Goal: Task Accomplishment & Management: Manage account settings

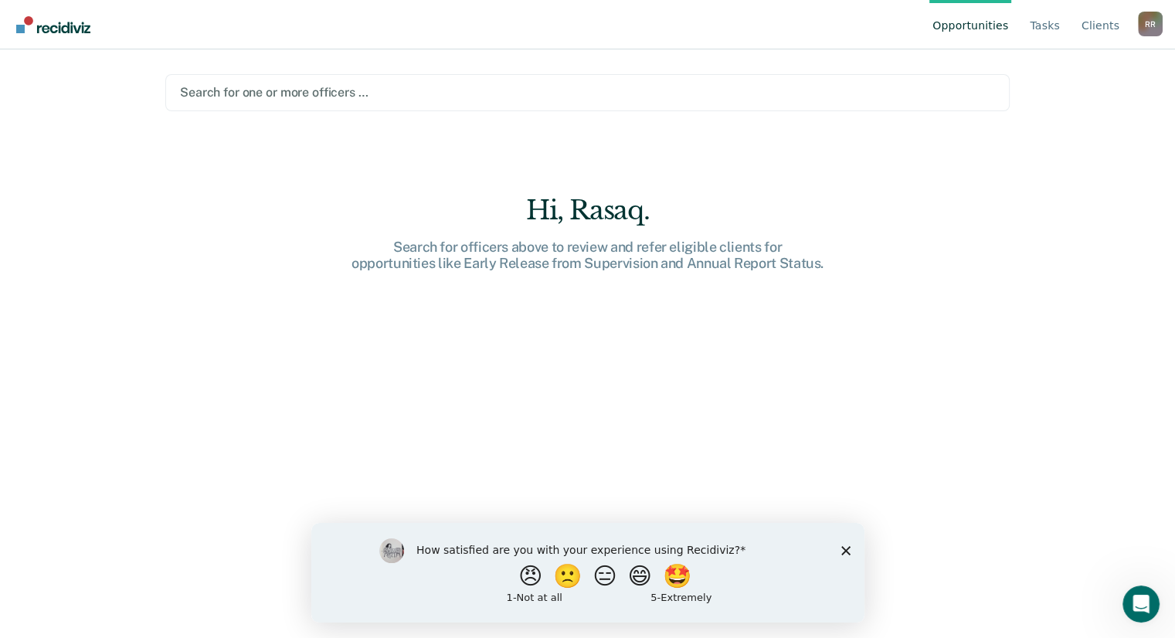
click at [977, 36] on link "Opportunities" at bounding box center [970, 24] width 82 height 49
click at [841, 552] on icon "Close survey" at bounding box center [844, 549] width 9 height 9
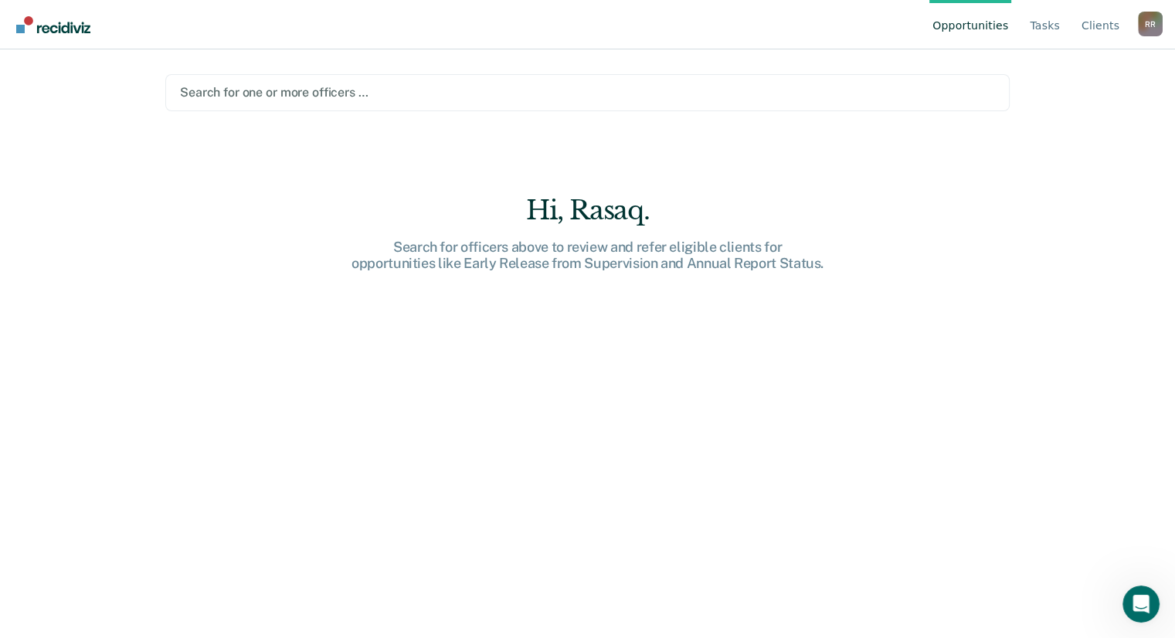
click at [1152, 25] on div "R R" at bounding box center [1150, 24] width 25 height 25
click at [1078, 97] on link "How it works" at bounding box center [1088, 96] width 100 height 13
click at [1040, 26] on link "Tasks" at bounding box center [1044, 24] width 36 height 49
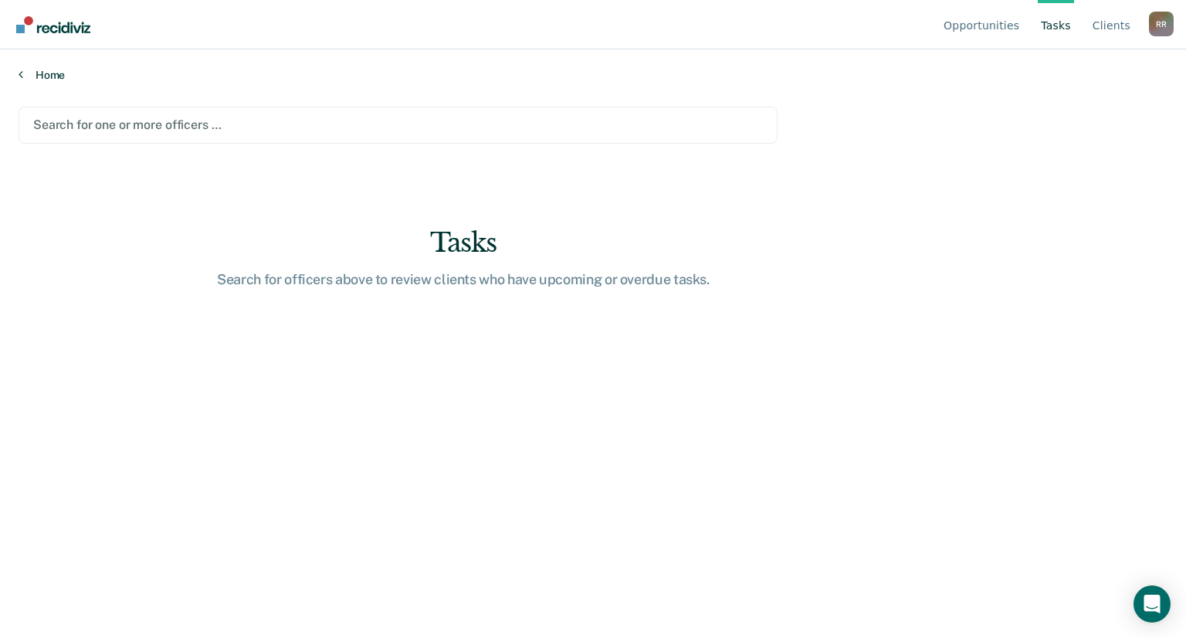
click at [50, 75] on link "Home" at bounding box center [593, 75] width 1149 height 14
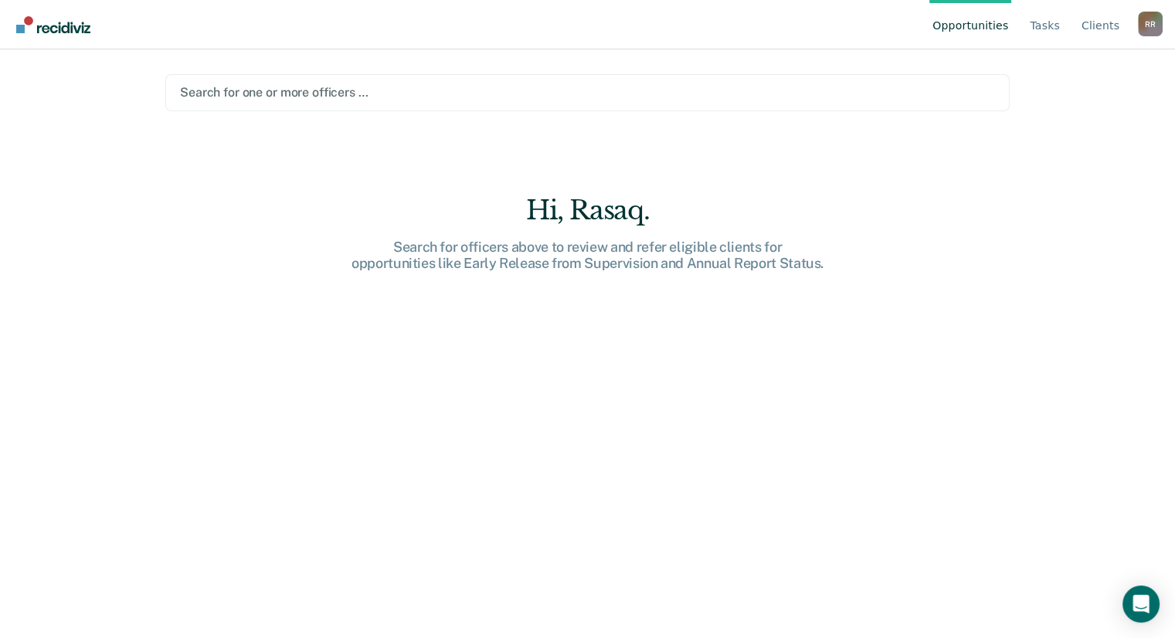
click at [19, 27] on img "Go to Recidiviz Home" at bounding box center [53, 24] width 74 height 17
click at [31, 19] on img "Go to Recidiviz Home" at bounding box center [53, 24] width 74 height 17
click at [1106, 22] on link "Client s" at bounding box center [1100, 24] width 44 height 49
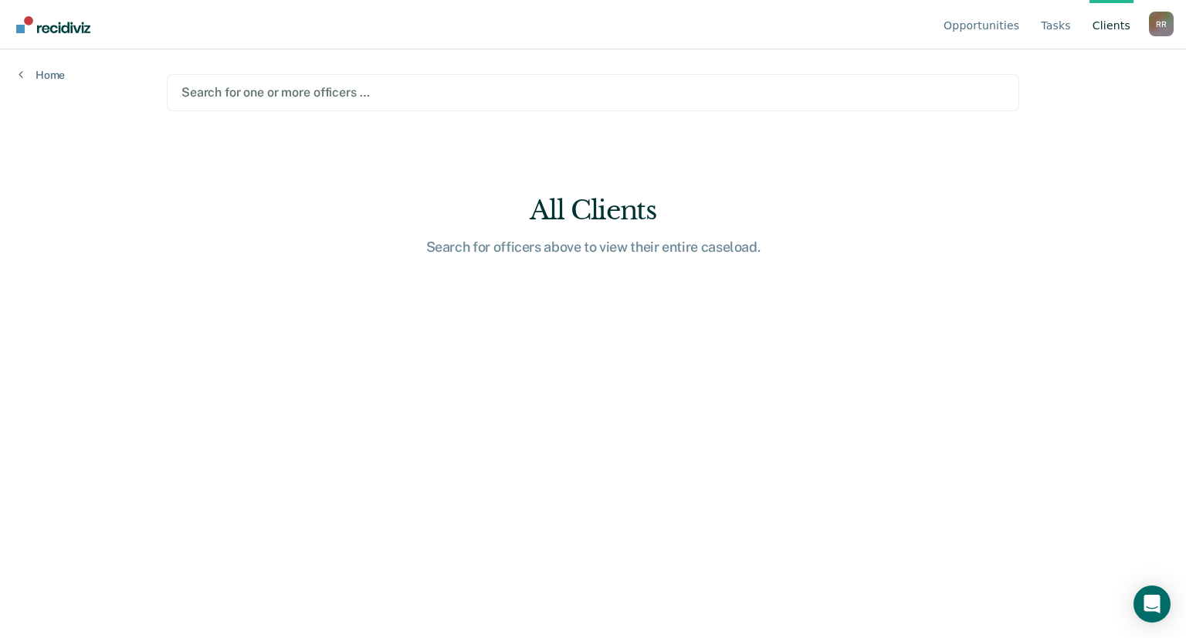
click at [1158, 29] on div "R R" at bounding box center [1161, 24] width 25 height 25
click at [1058, 100] on link "How it works" at bounding box center [1100, 96] width 100 height 13
click at [1050, 29] on link "Tasks" at bounding box center [1056, 24] width 36 height 49
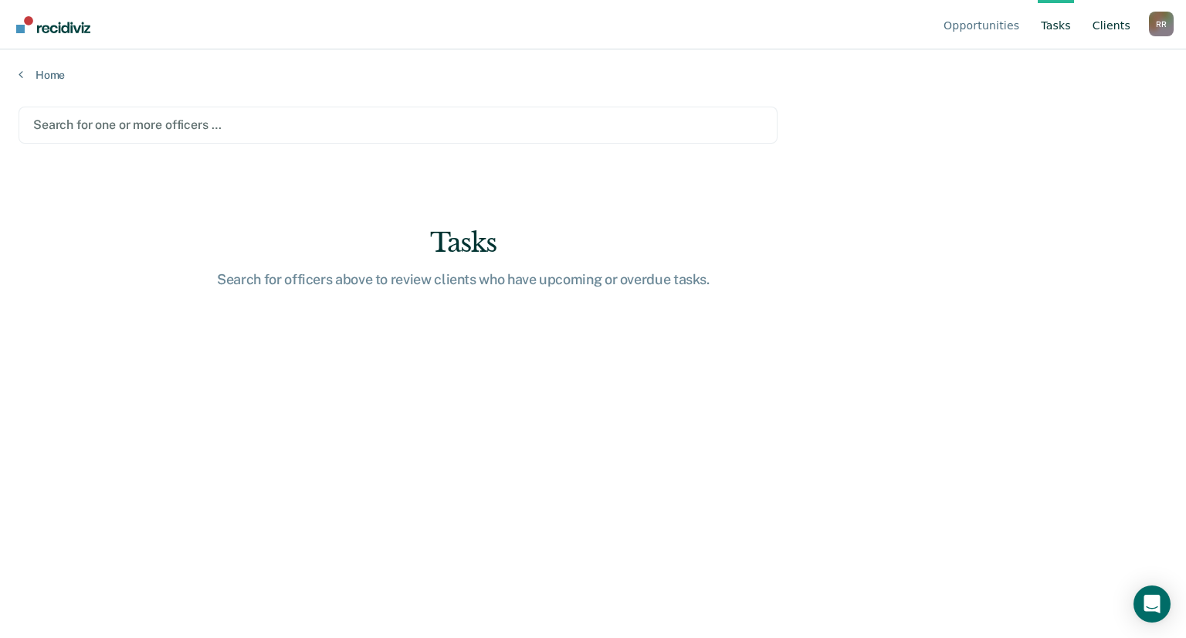
click at [1110, 25] on link "Client s" at bounding box center [1112, 24] width 44 height 49
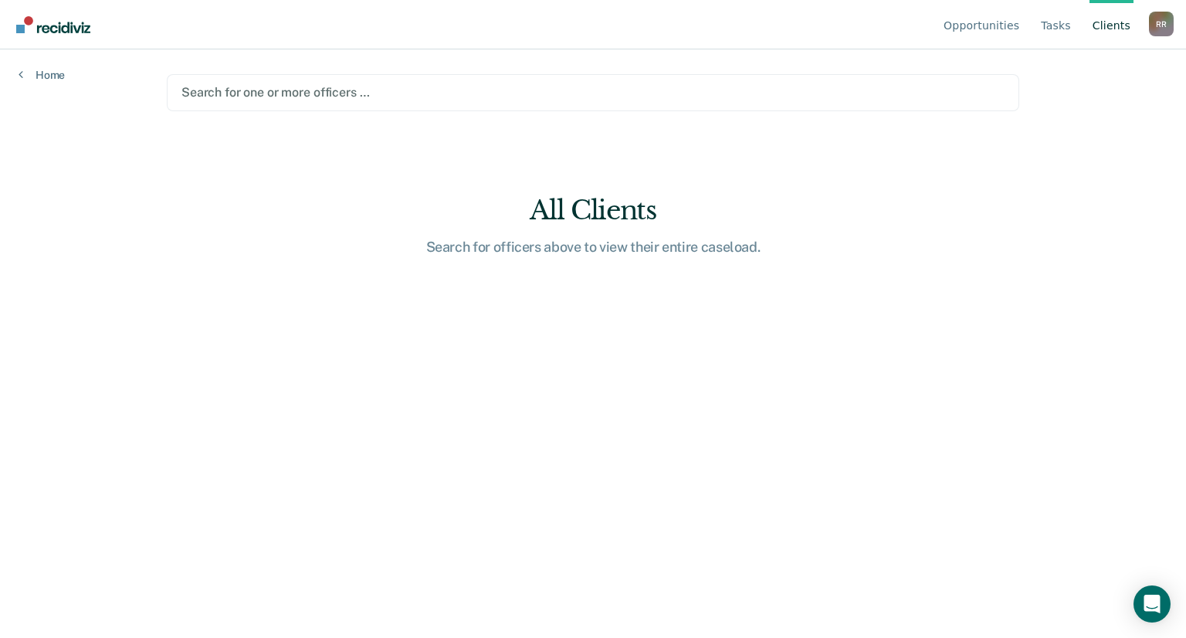
click at [1166, 24] on div "R R" at bounding box center [1161, 24] width 25 height 25
drag, startPoint x: 1169, startPoint y: 0, endPoint x: 16, endPoint y: 18, distance: 1152.5
click at [16, 18] on img "Go to Recidiviz Home" at bounding box center [53, 24] width 74 height 17
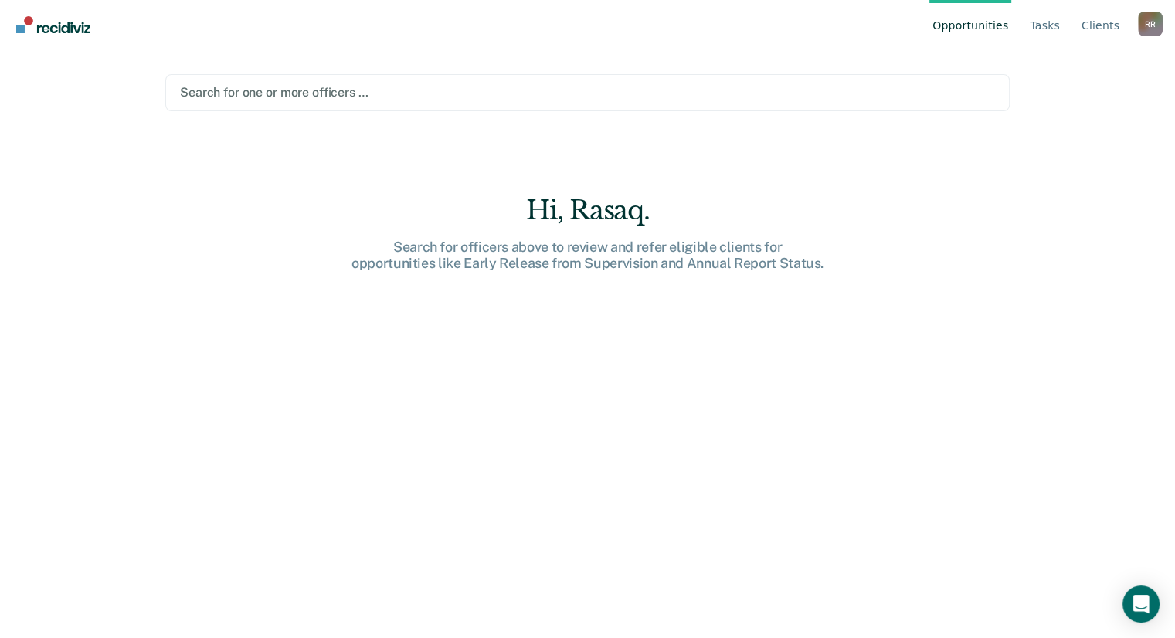
click at [52, 23] on img "Go to Recidiviz Home" at bounding box center [53, 24] width 74 height 17
click at [63, 20] on img "Go to Recidiviz Home" at bounding box center [53, 24] width 74 height 17
click at [25, 19] on img "Go to Recidiviz Home" at bounding box center [53, 24] width 74 height 17
click at [1051, 19] on link "Tasks" at bounding box center [1044, 24] width 36 height 49
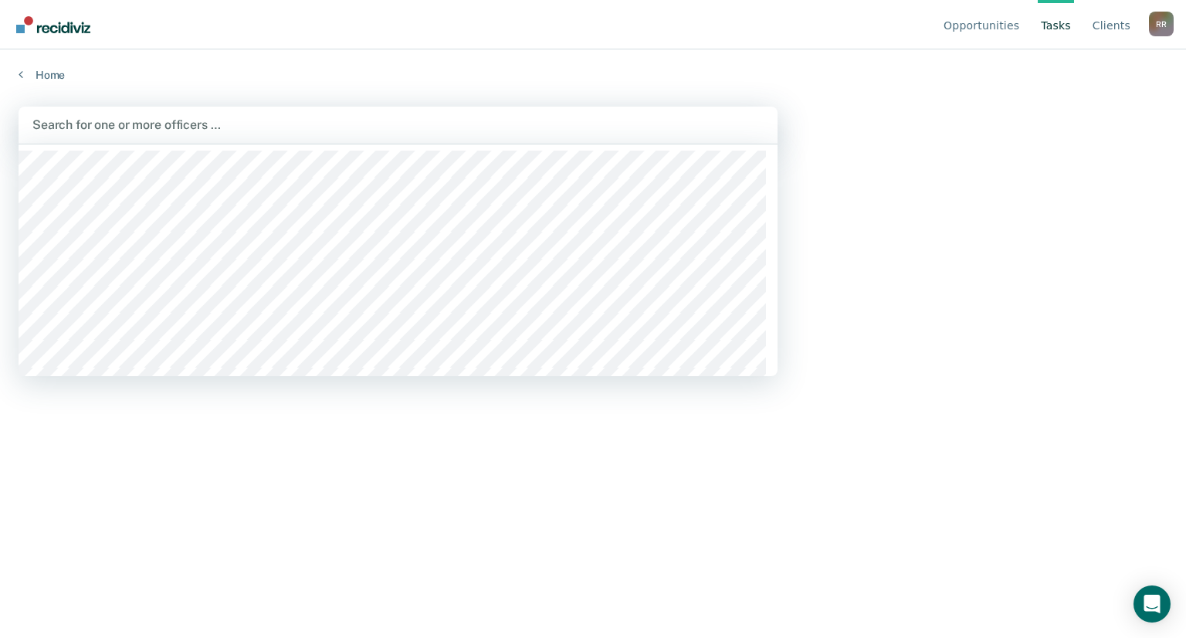
click at [213, 127] on div at bounding box center [397, 125] width 731 height 18
type input "oye"
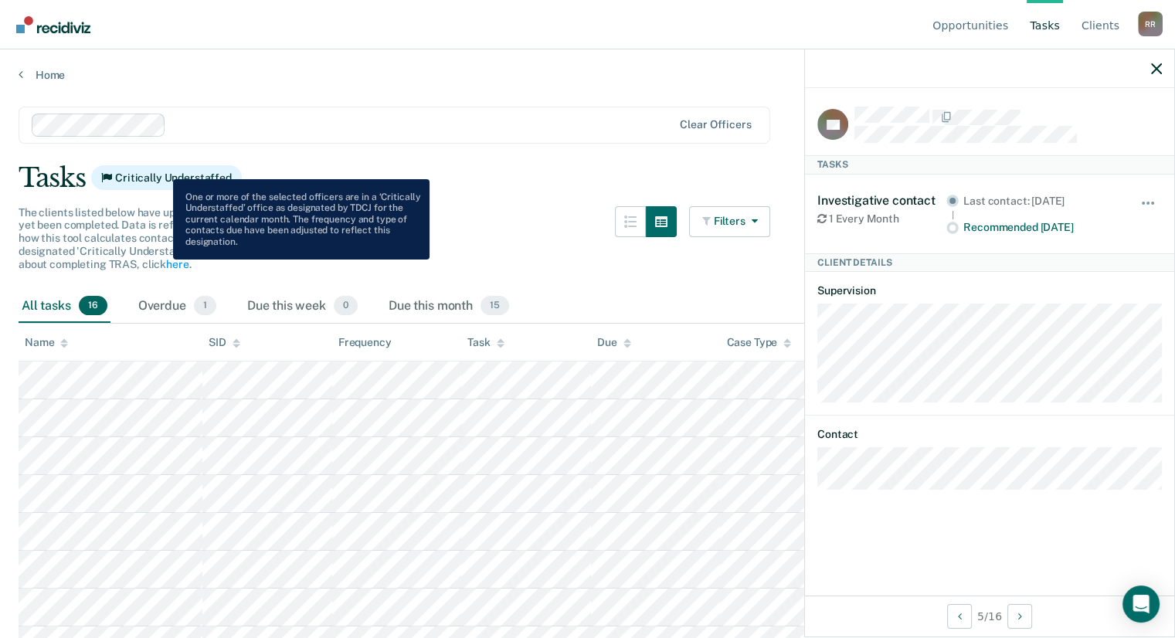
click at [164, 174] on main "Clear officers Tasks Critically Understaffed The clients listed below have upco…" at bounding box center [587, 357] width 1175 height 551
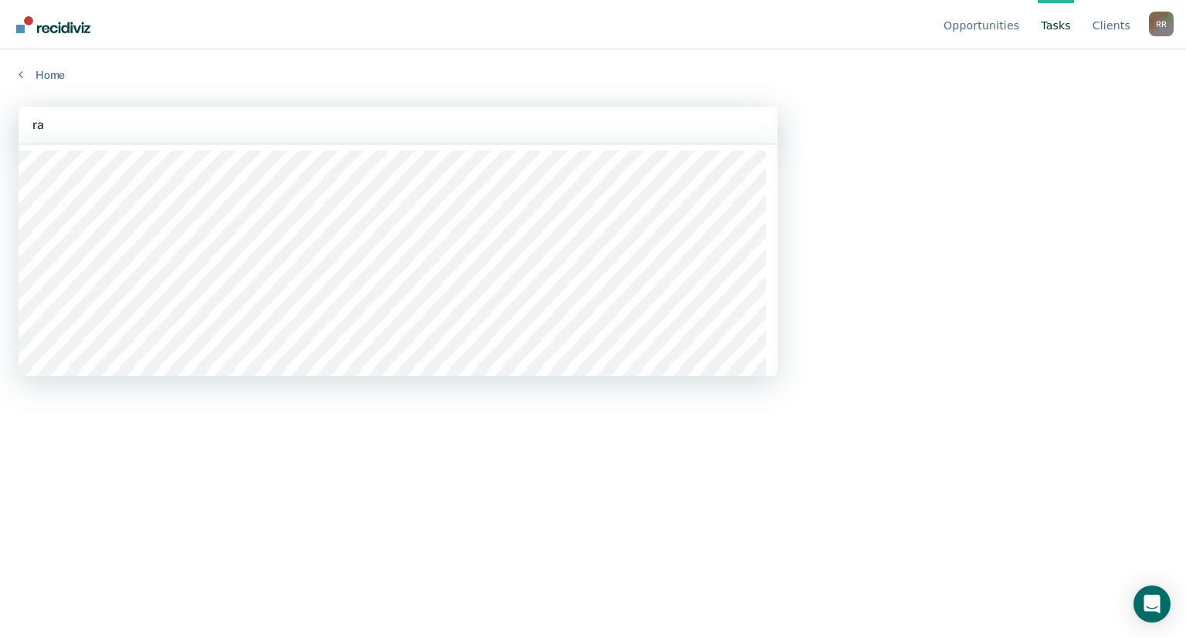
type input "ras"
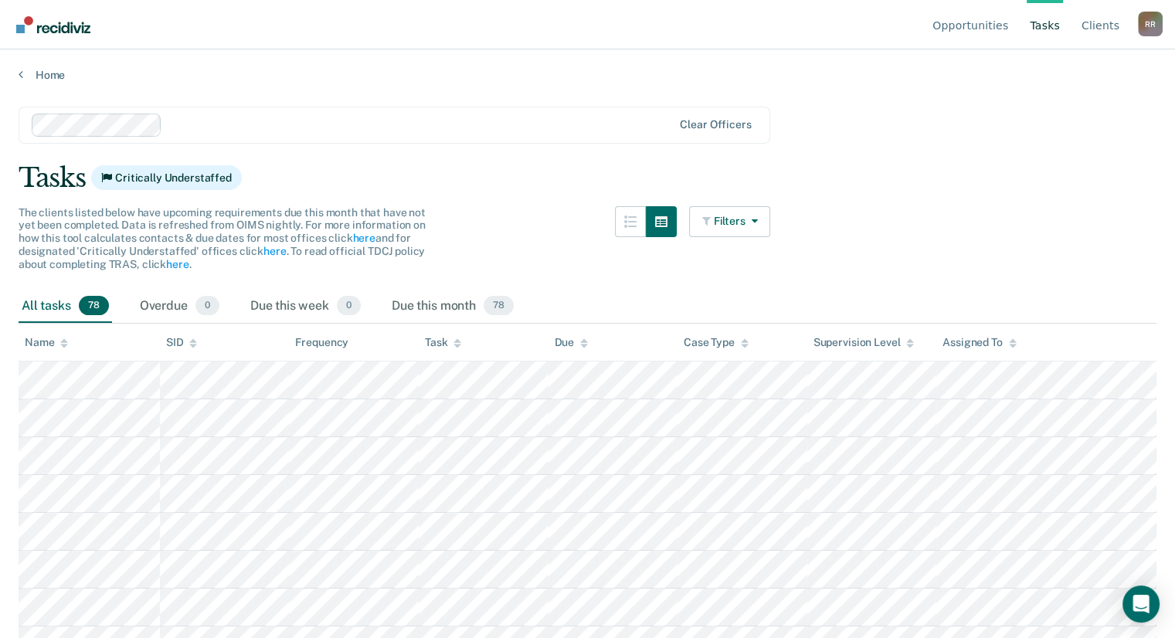
click at [121, 219] on span "The clients listed below have upcoming requirements due this month that have no…" at bounding box center [222, 238] width 407 height 64
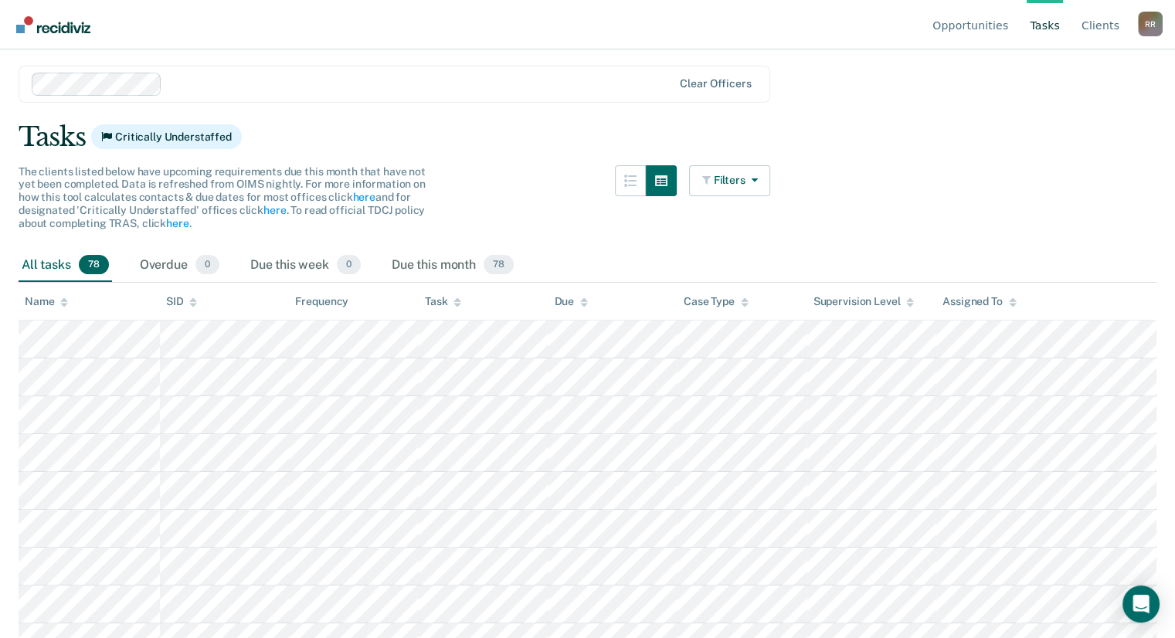
scroll to position [53, 0]
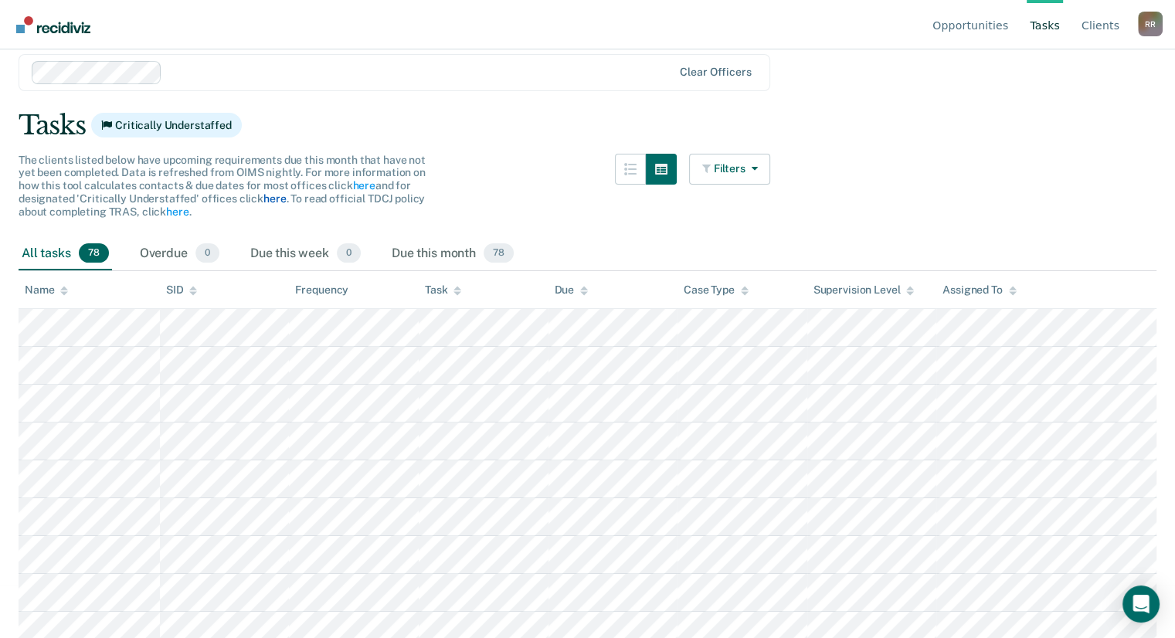
click at [269, 195] on link "here" at bounding box center [274, 198] width 22 height 12
click at [185, 214] on link "here" at bounding box center [177, 211] width 22 height 12
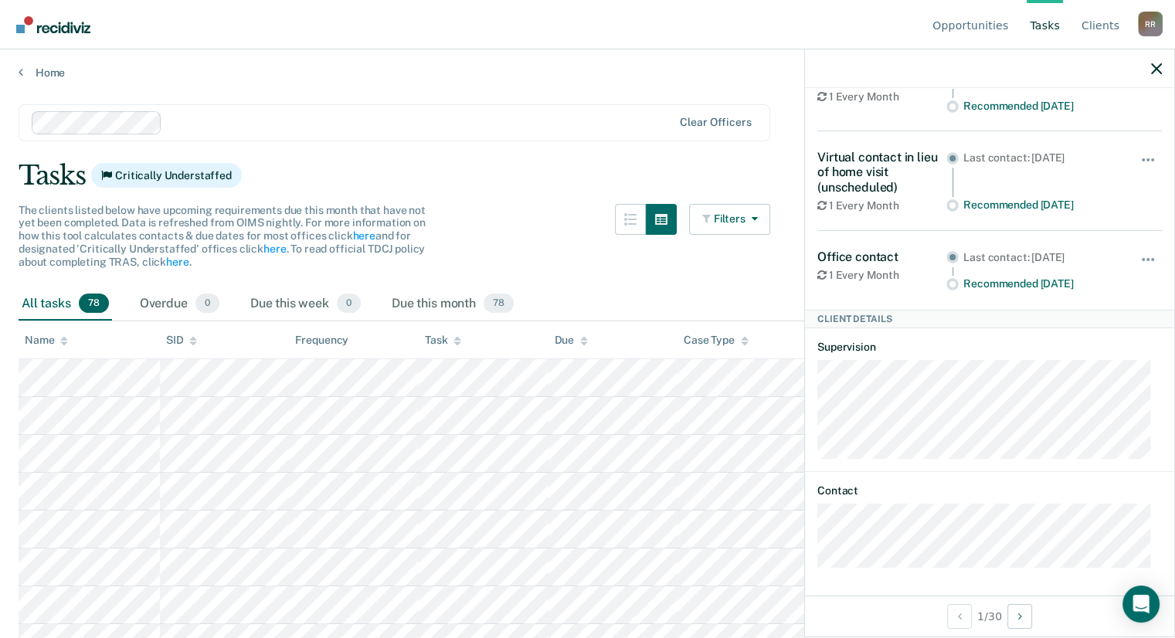
scroll to position [0, 0]
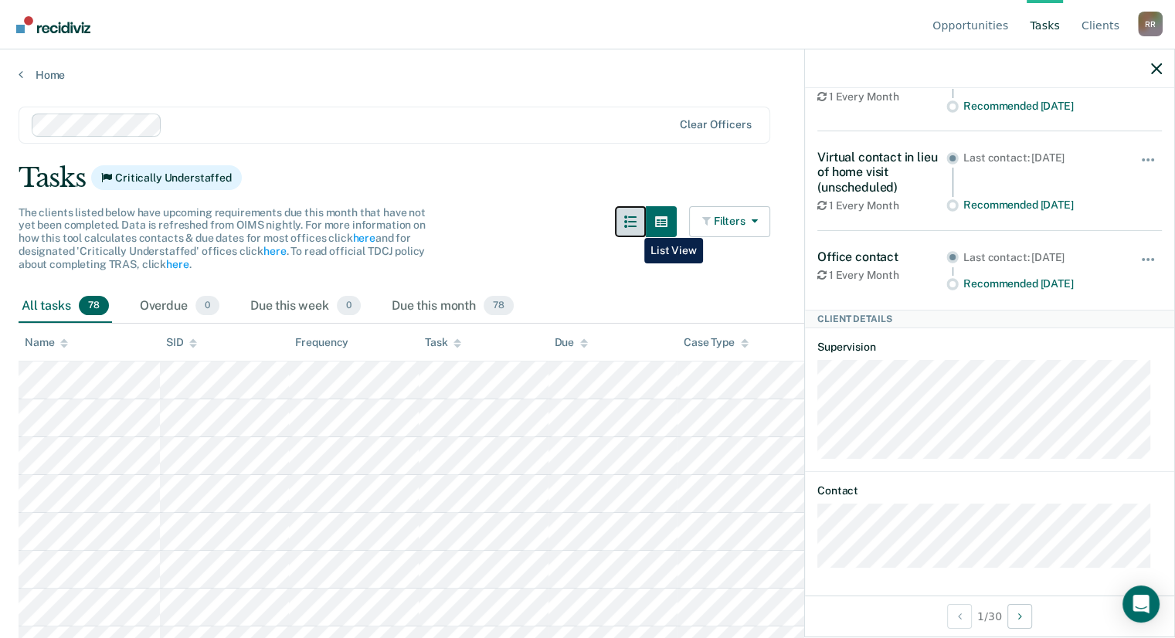
click at [633, 226] on icon "button" at bounding box center [630, 221] width 12 height 12
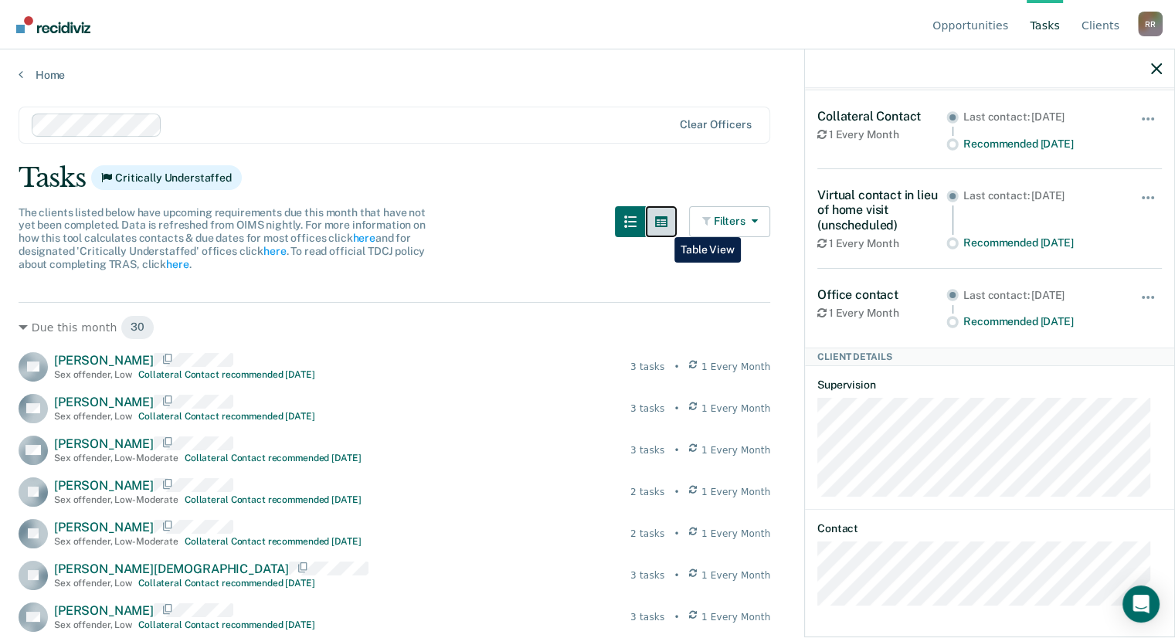
click at [663, 226] on icon "button" at bounding box center [661, 221] width 12 height 11
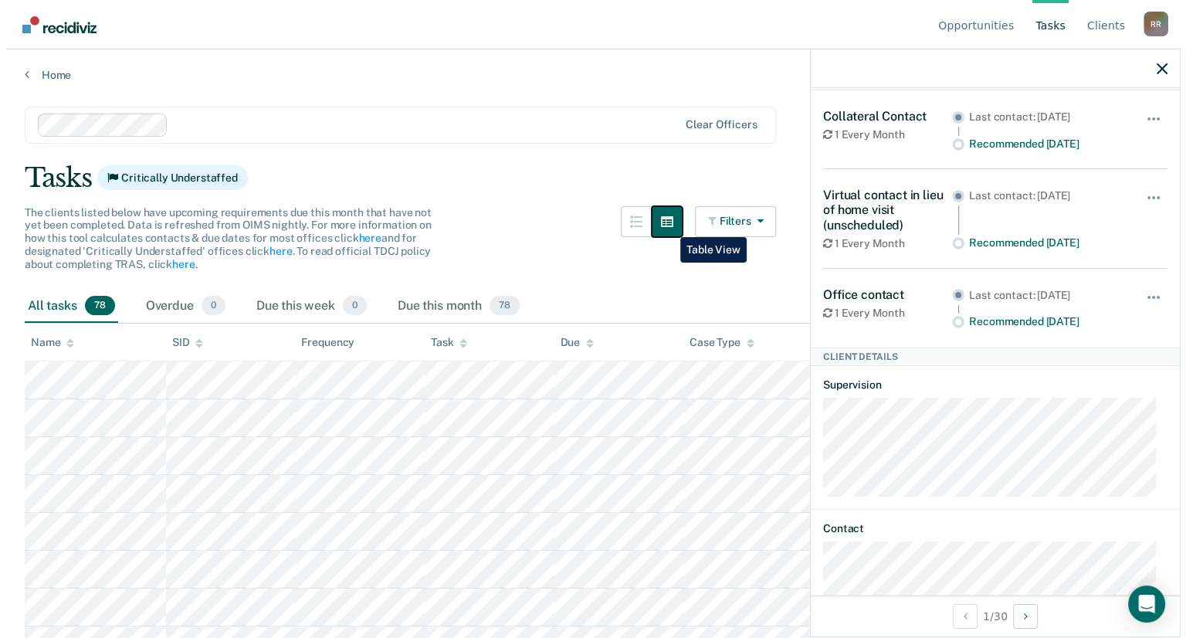
scroll to position [117, 0]
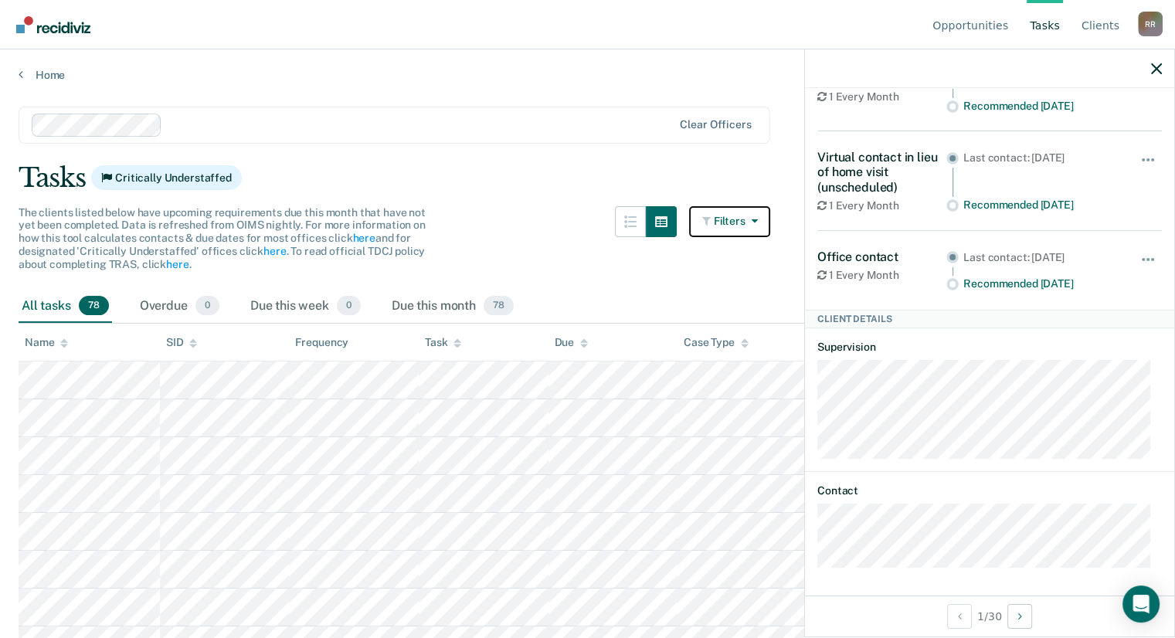
click at [767, 219] on button "Filters" at bounding box center [730, 221] width 82 height 31
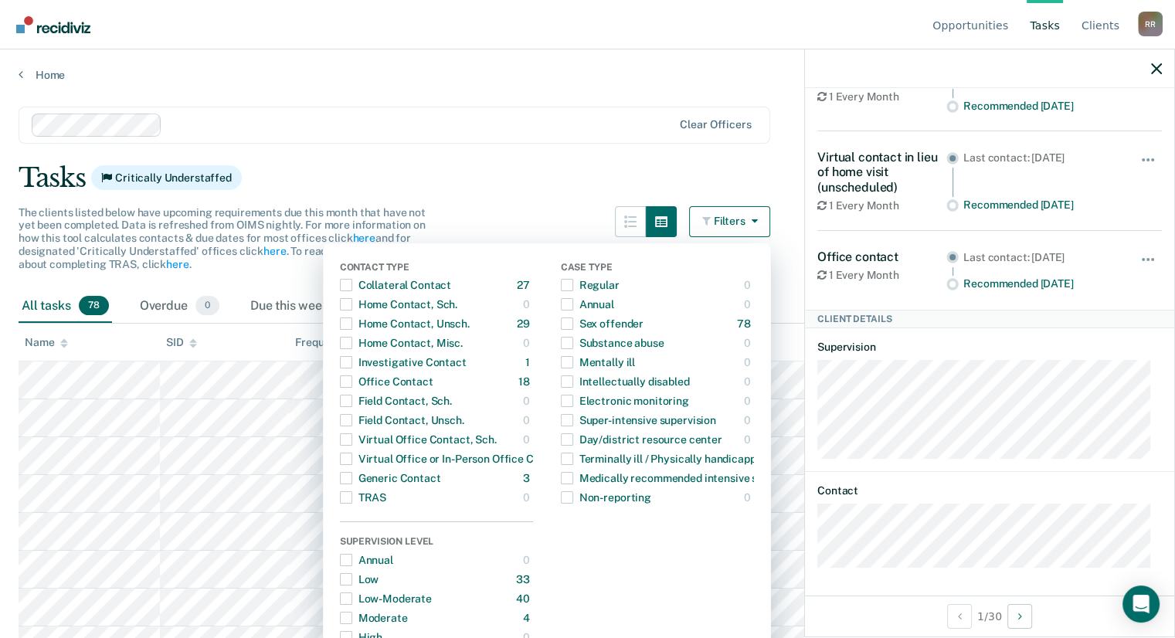
click at [758, 218] on icon "button" at bounding box center [751, 220] width 12 height 11
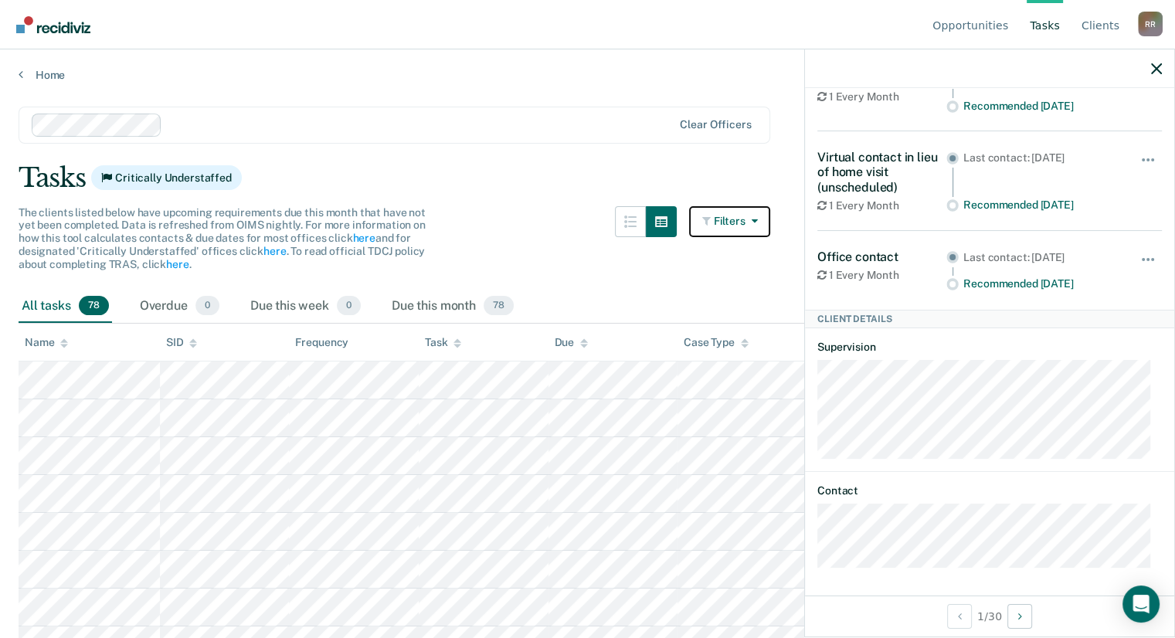
click at [758, 218] on icon "button" at bounding box center [751, 220] width 12 height 11
click at [1159, 66] on icon "button" at bounding box center [1156, 68] width 11 height 11
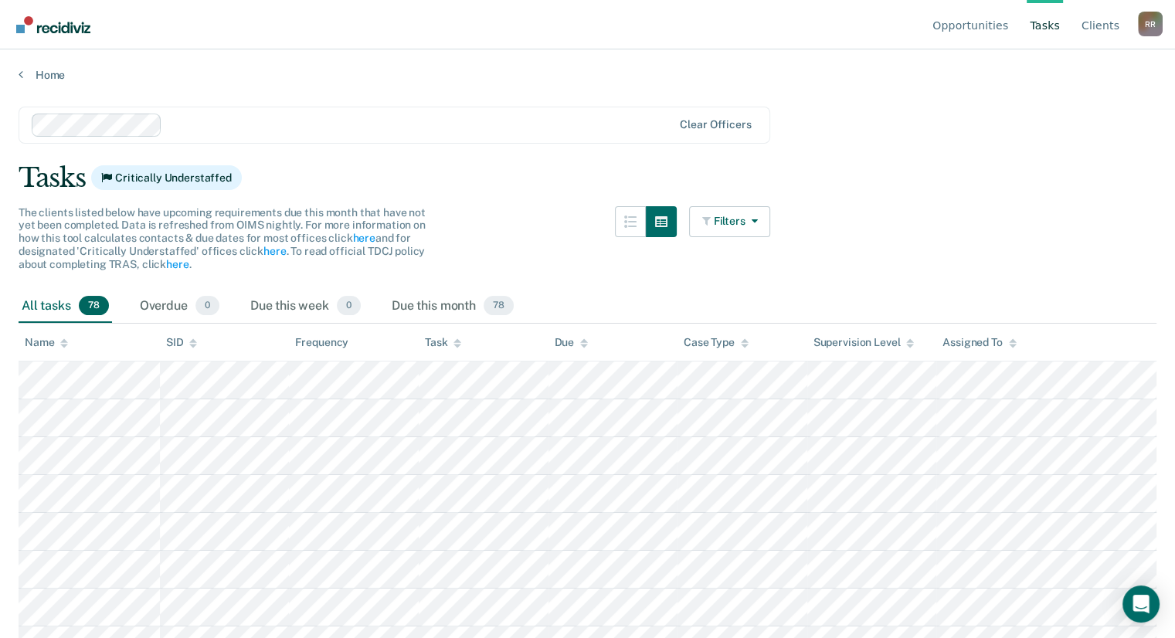
click at [1150, 22] on div "R R" at bounding box center [1150, 24] width 25 height 25
click at [525, 202] on main "Clear officers Tasks Critically Understaffed The clients listed below have upco…" at bounding box center [587, 357] width 1175 height 551
click at [349, 301] on span "0" at bounding box center [349, 306] width 24 height 20
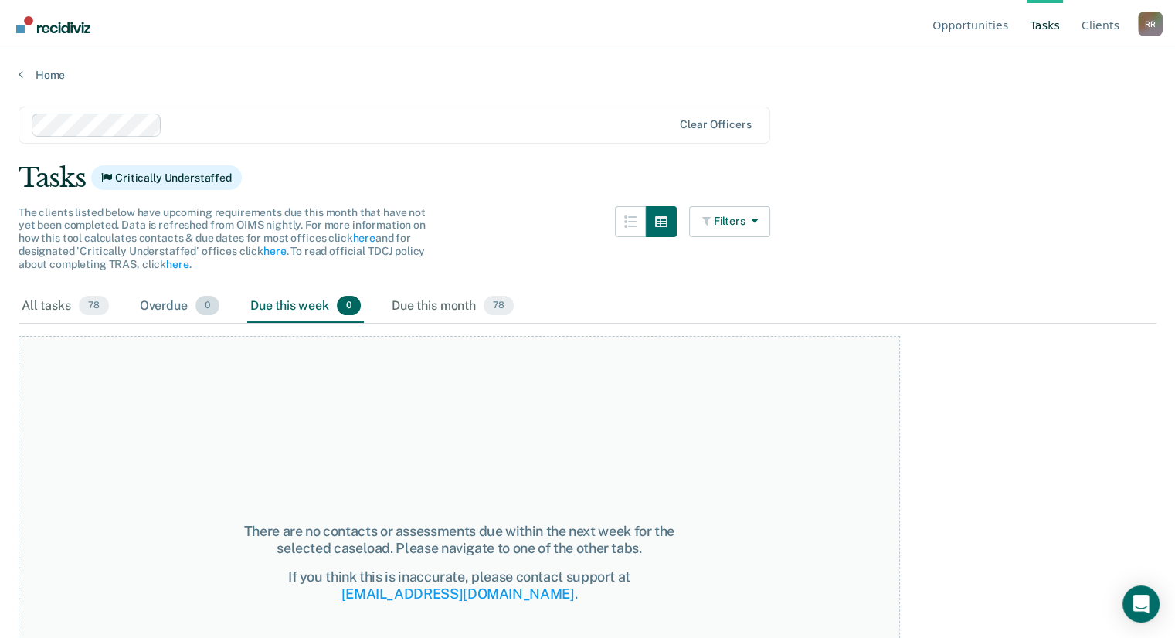
click at [210, 307] on span "0" at bounding box center [207, 306] width 24 height 20
click at [497, 304] on span "78" at bounding box center [499, 306] width 30 height 20
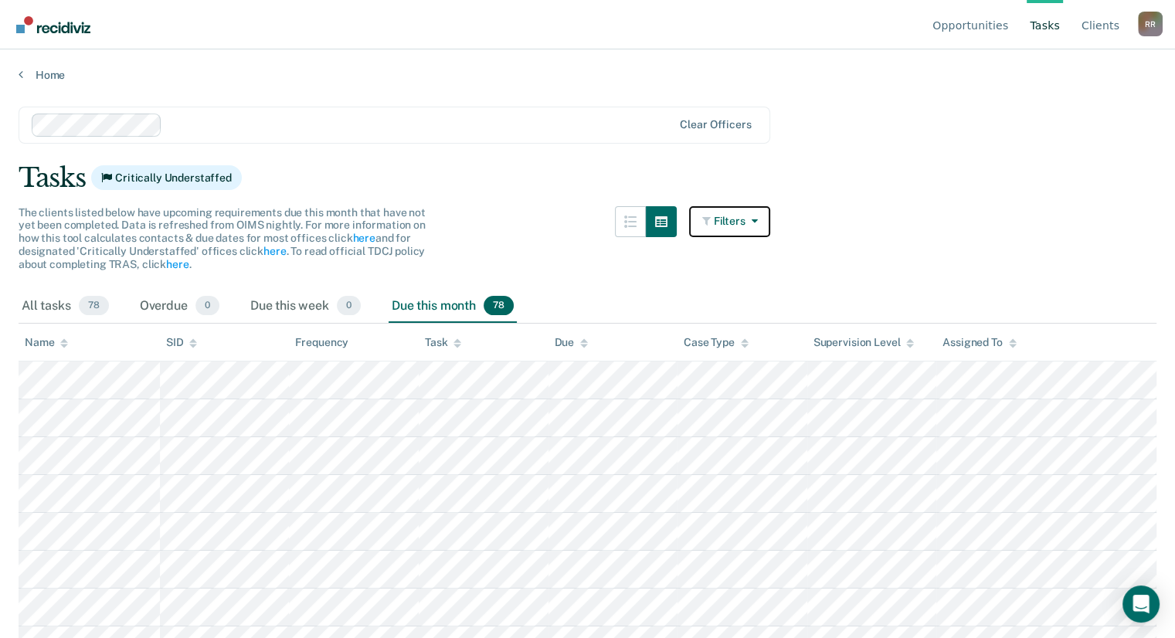
click at [755, 217] on icon "button" at bounding box center [751, 220] width 12 height 11
click at [25, 26] on img "Go to Recidiviz Home" at bounding box center [53, 24] width 74 height 17
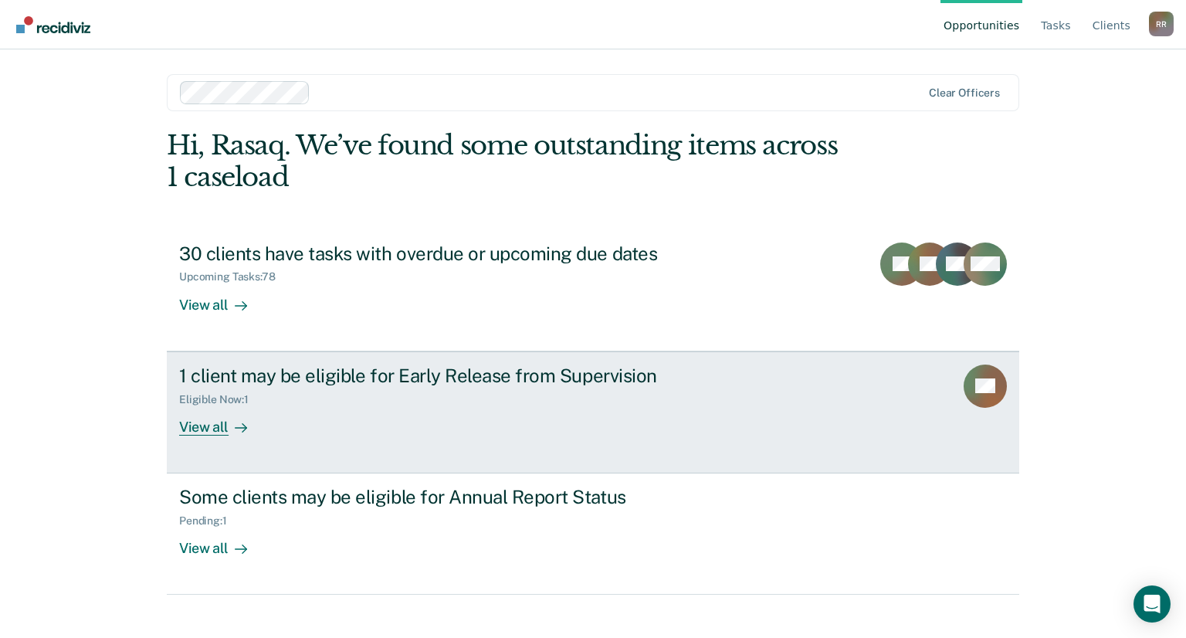
click at [216, 428] on div "View all" at bounding box center [222, 420] width 87 height 30
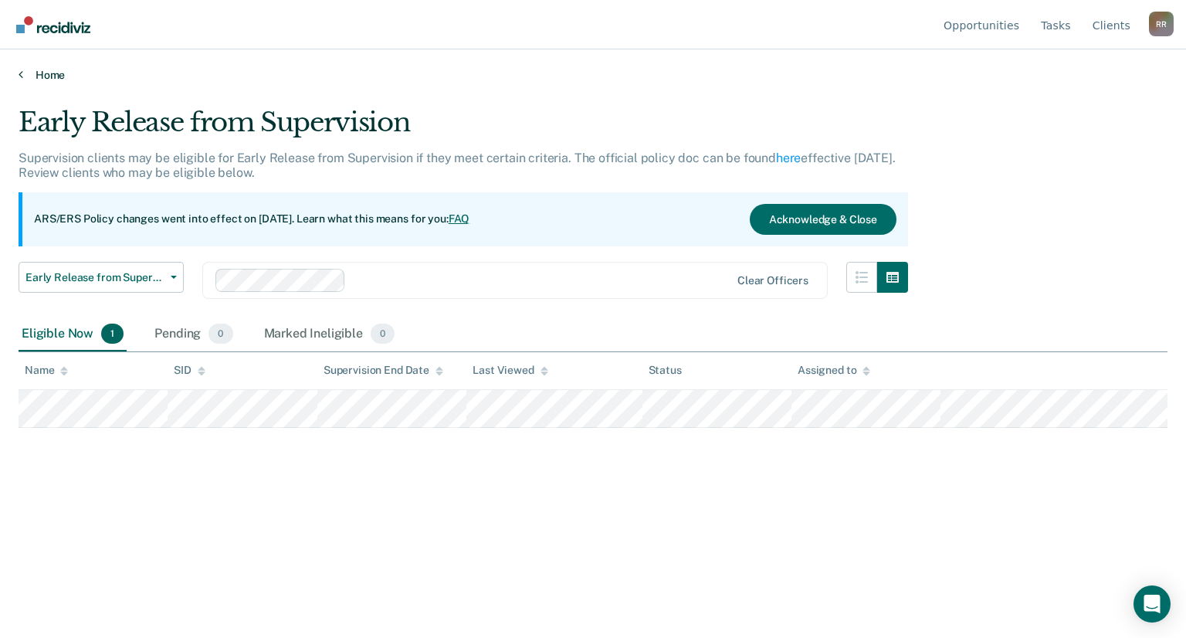
click at [53, 77] on link "Home" at bounding box center [593, 75] width 1149 height 14
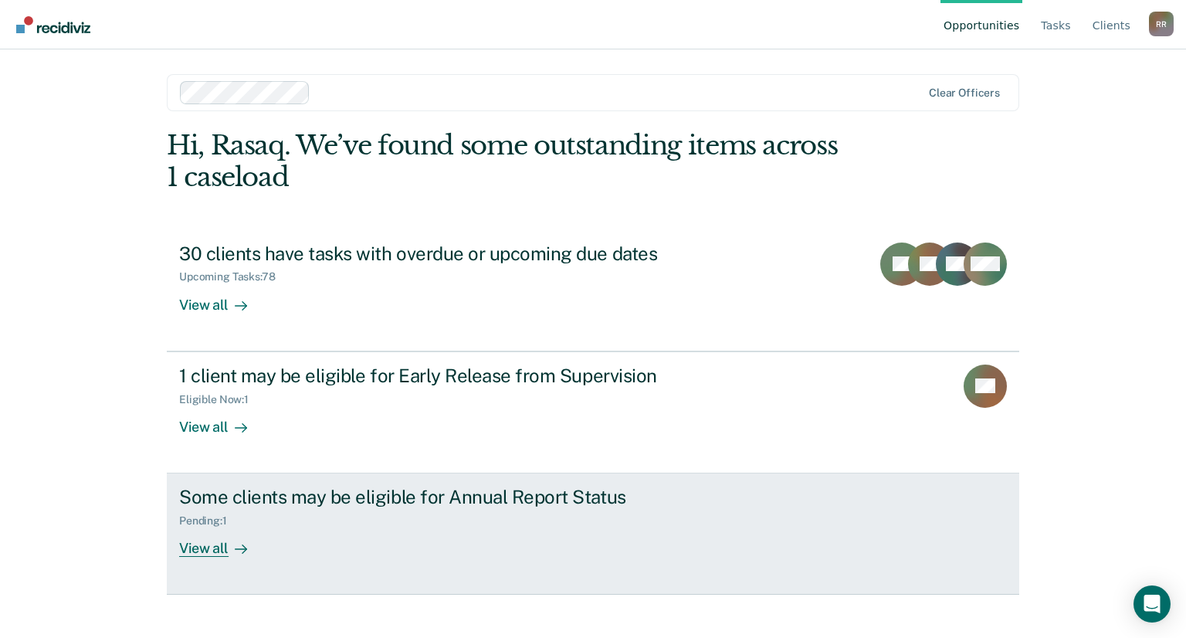
click at [219, 554] on div "View all" at bounding box center [222, 543] width 87 height 30
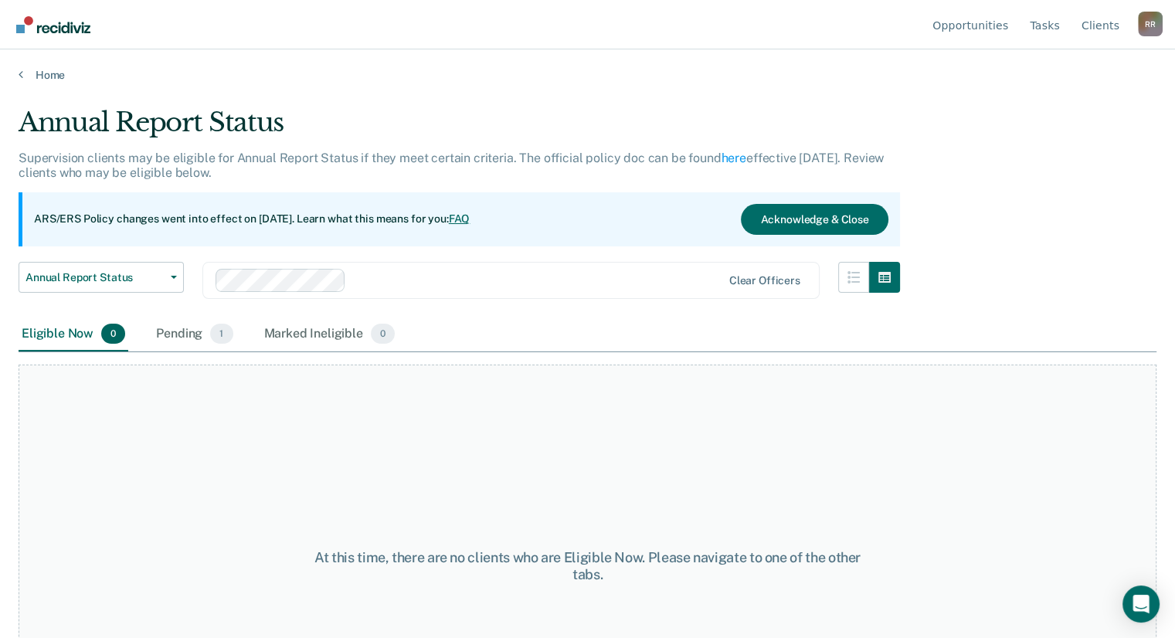
click at [26, 26] on img "Go to Recidiviz Home" at bounding box center [53, 24] width 74 height 17
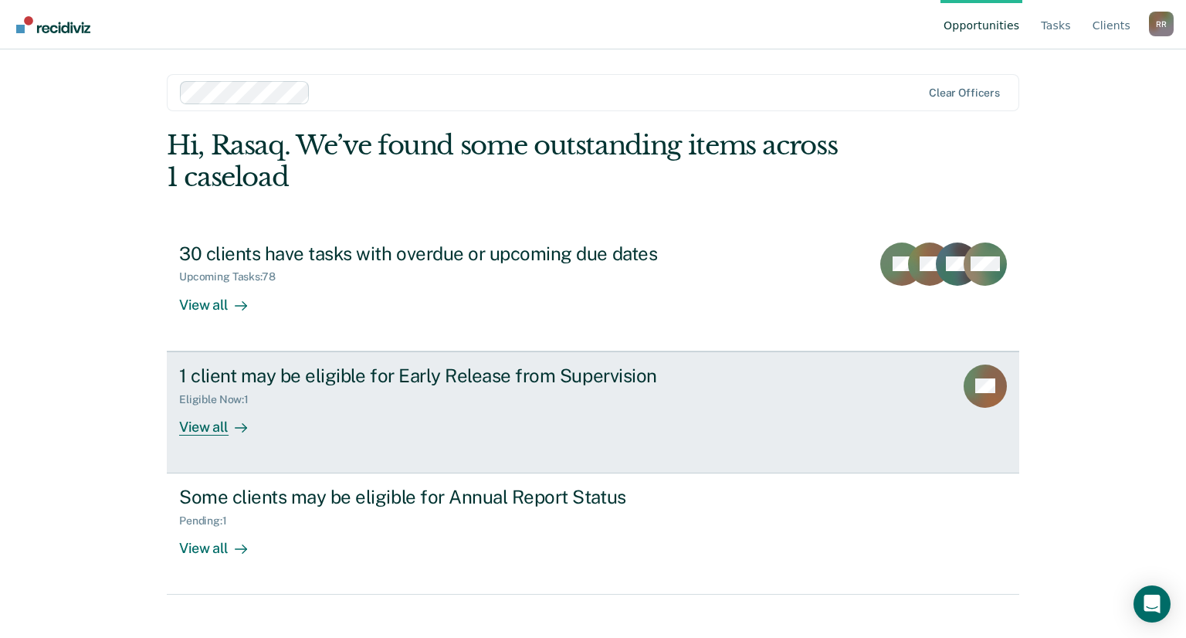
click at [226, 419] on div "View all" at bounding box center [222, 420] width 87 height 30
